Goal: Find specific page/section: Find specific page/section

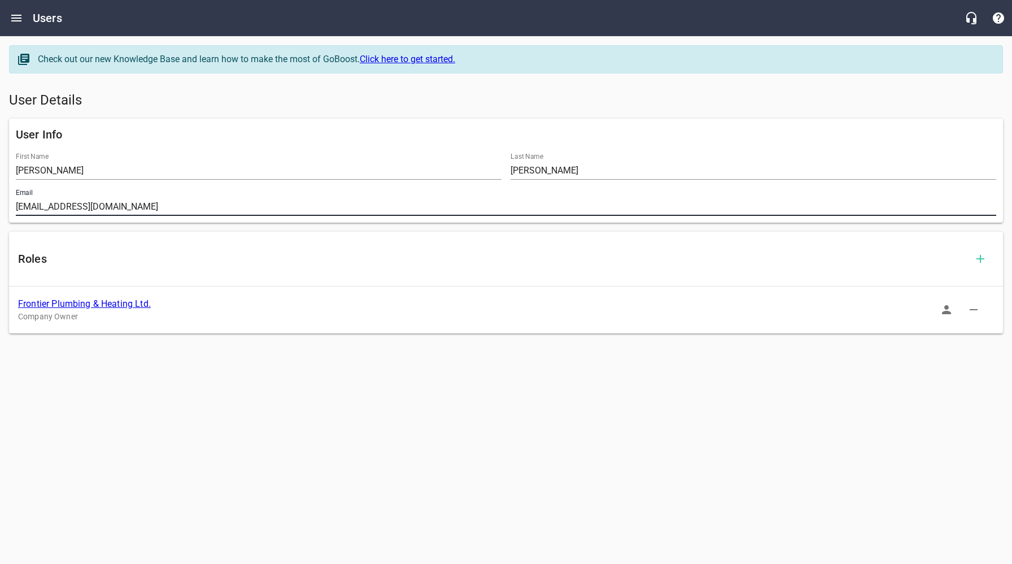
click at [556, 114] on div "User Info First Name [PERSON_NAME] Last Name [PERSON_NAME] Email [EMAIL_ADDRESS…" at bounding box center [506, 170] width 1003 height 113
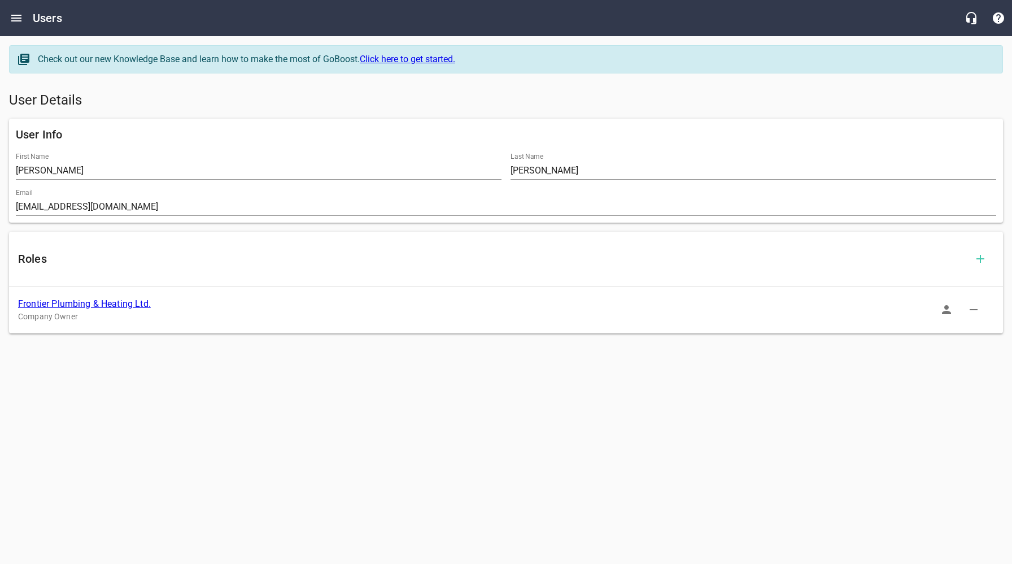
drag, startPoint x: 112, startPoint y: 305, endPoint x: 192, endPoint y: 321, distance: 81.9
click at [112, 305] on link "Frontier Plumbing & Heating Ltd." at bounding box center [84, 303] width 133 height 11
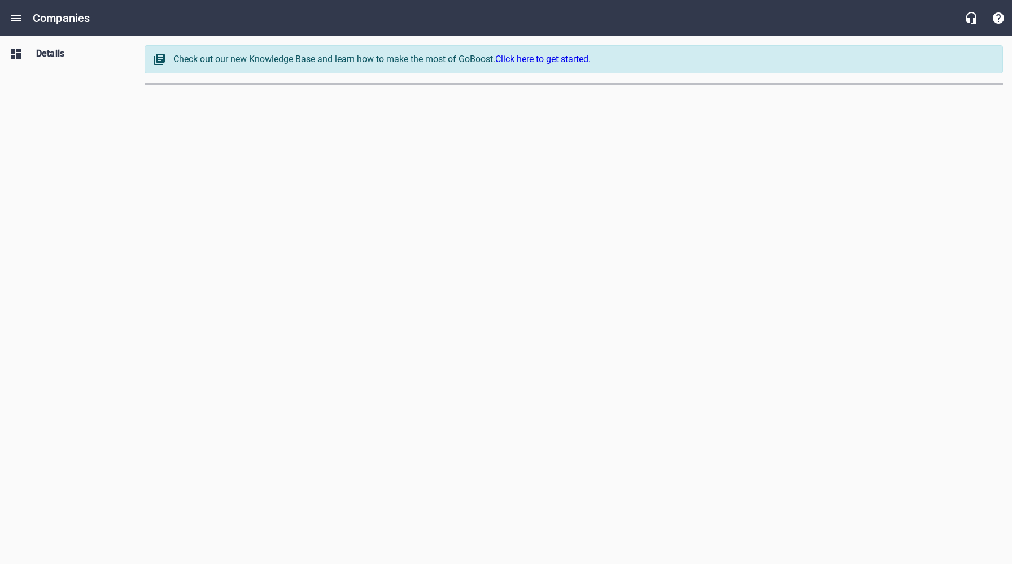
select select "[GEOGRAPHIC_DATA]"
select select "62"
